Goal: Task Accomplishment & Management: Manage account settings

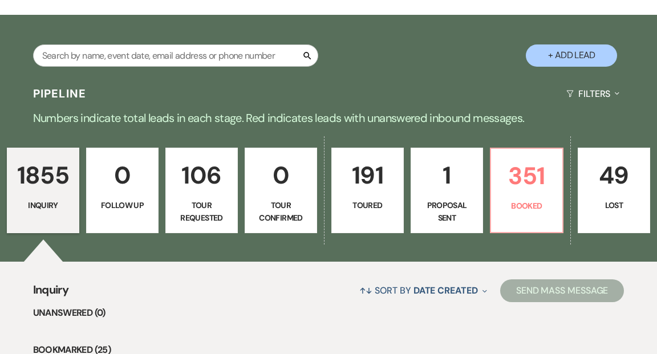
scroll to position [249, 0]
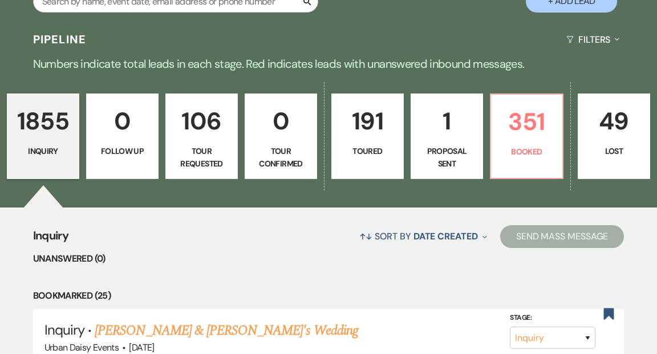
click at [449, 111] on p "1" at bounding box center [447, 121] width 58 height 38
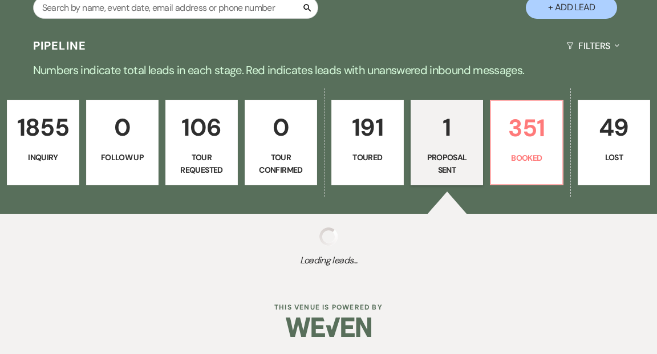
select select "6"
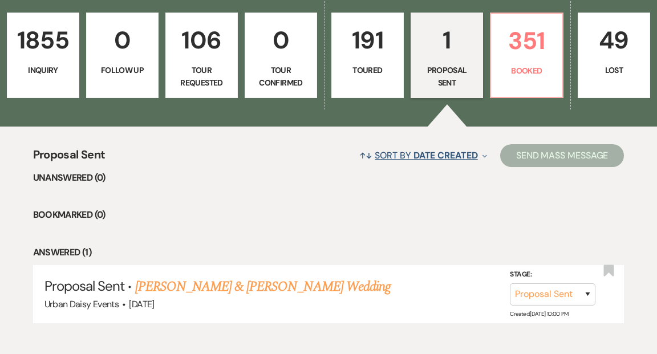
scroll to position [364, 0]
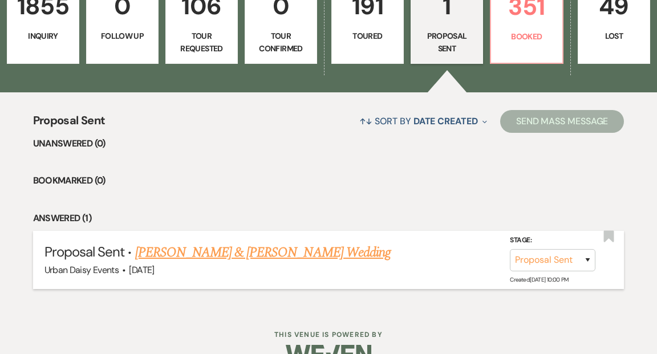
click at [273, 242] on link "[PERSON_NAME] & [PERSON_NAME] Wedding" at bounding box center [262, 252] width 255 height 21
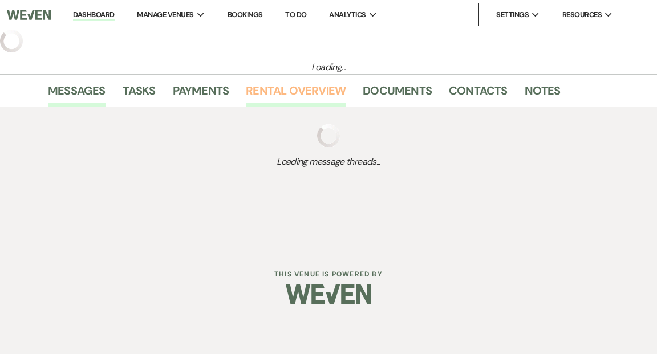
select select "6"
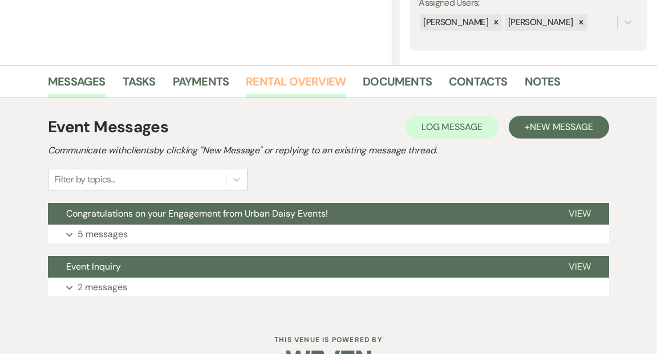
scroll to position [254, 0]
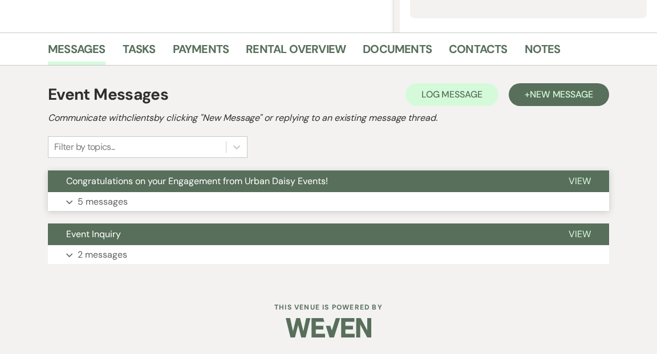
click at [576, 181] on span "View" at bounding box center [579, 181] width 22 height 12
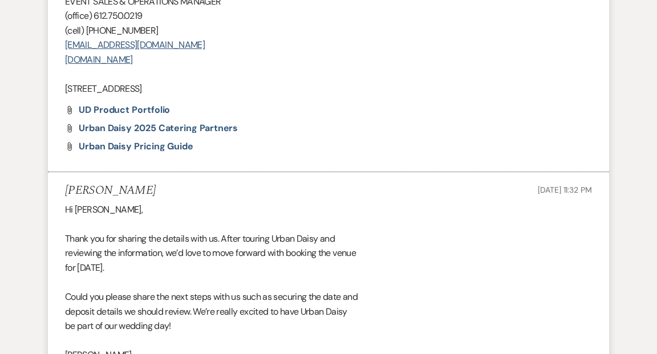
scroll to position [841, 0]
